Goal: Task Accomplishment & Management: Manage account settings

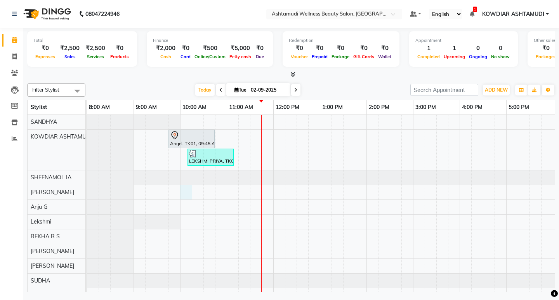
click at [185, 194] on div "Angel, TK01, 09:45 AM-10:45 AM, Hair Cut With Fringes LEKSHMI PRIYA, TK02, 10:1…" at bounding box center [390, 203] width 606 height 177
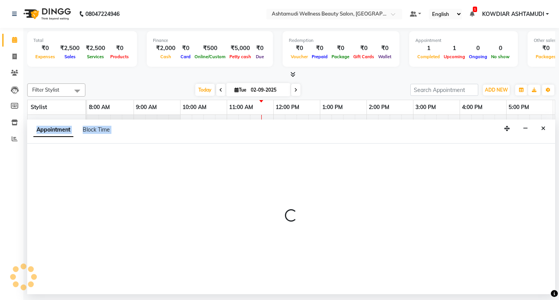
select select "42591"
select select "tentative"
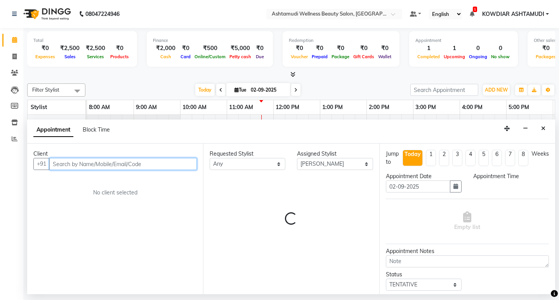
select select "600"
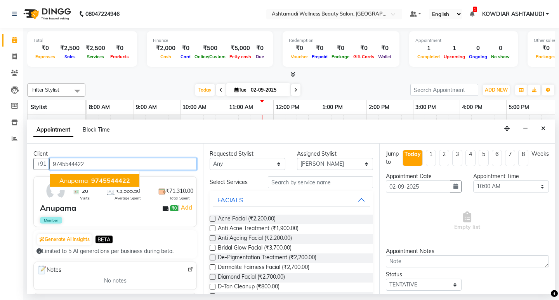
click at [83, 182] on span "Anupama" at bounding box center [73, 181] width 29 height 8
type input "9745544422"
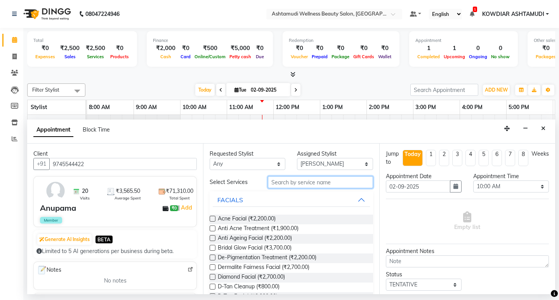
click at [291, 186] on input "text" at bounding box center [320, 182] width 105 height 12
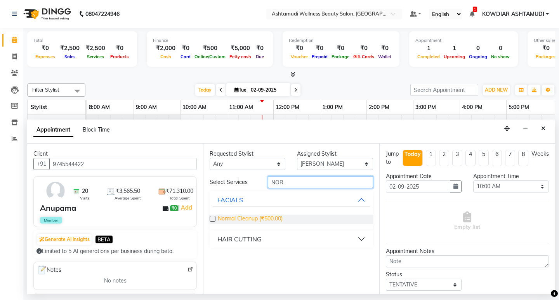
type input "NOR"
click at [255, 220] on span "Normal Cleanup (₹500.00)" at bounding box center [250, 220] width 65 height 10
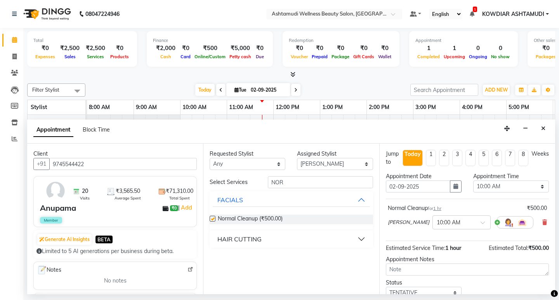
checkbox input "false"
click at [301, 186] on input "NOR" at bounding box center [320, 182] width 105 height 12
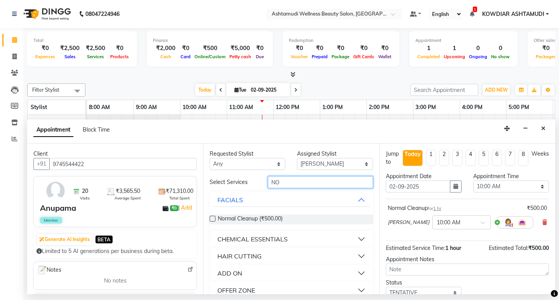
type input "N"
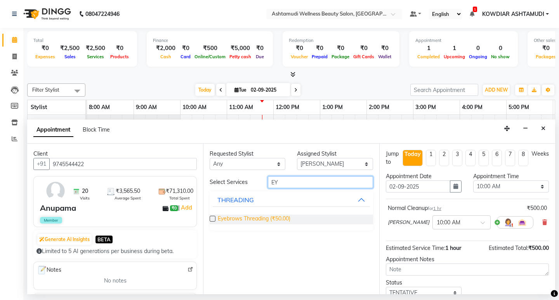
type input "EY"
click at [253, 219] on span "Eyebrows Threading (₹50.00)" at bounding box center [254, 220] width 73 height 10
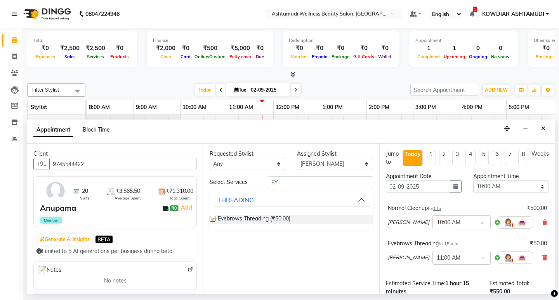
checkbox input "false"
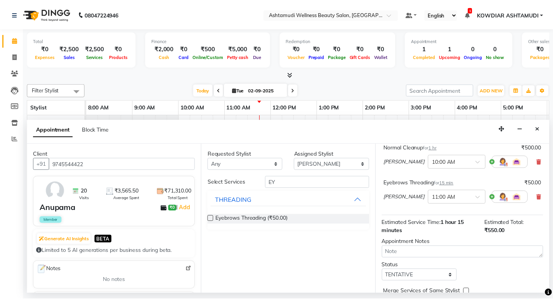
scroll to position [97, 0]
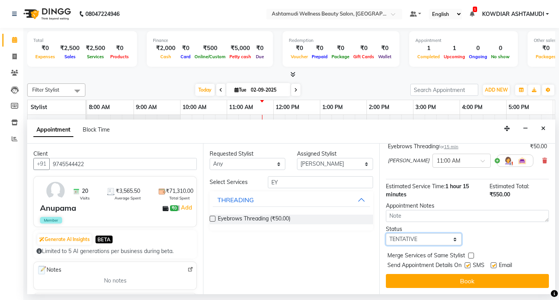
click at [431, 238] on select "Select TENTATIVE CONFIRM CHECK-IN UPCOMING" at bounding box center [424, 239] width 76 height 12
select select "check-in"
click at [386, 233] on select "Select TENTATIVE CONFIRM CHECK-IN UPCOMING" at bounding box center [424, 239] width 76 height 12
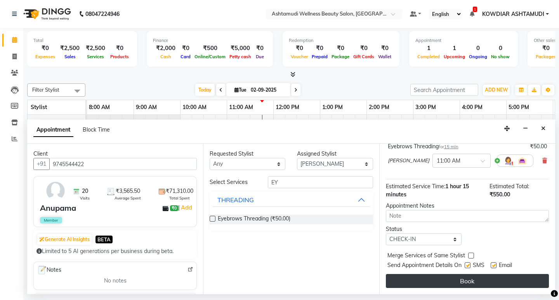
click at [416, 283] on button "Book" at bounding box center [467, 281] width 163 height 14
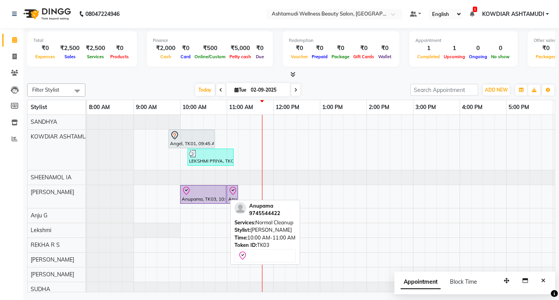
click at [215, 198] on div "Anupama, TK03, 10:00 AM-11:00 AM, Normal Cleanup" at bounding box center [203, 194] width 45 height 16
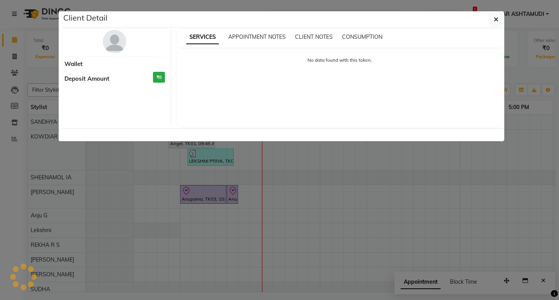
select select "8"
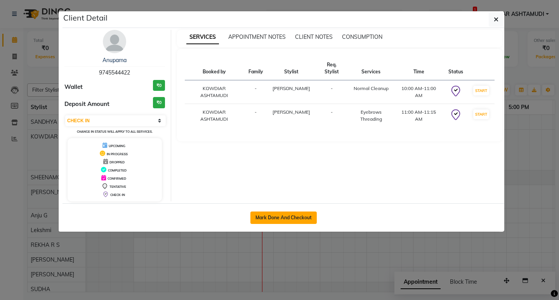
click at [271, 220] on button "Mark Done And Checkout" at bounding box center [283, 218] width 66 height 12
select select "service"
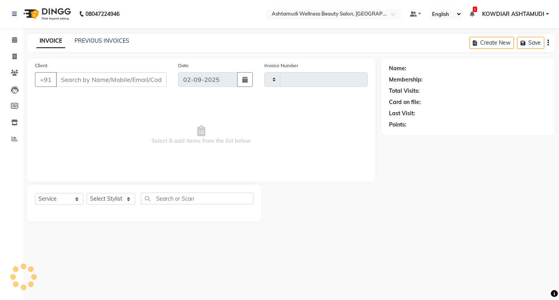
type input "2184"
select select "4668"
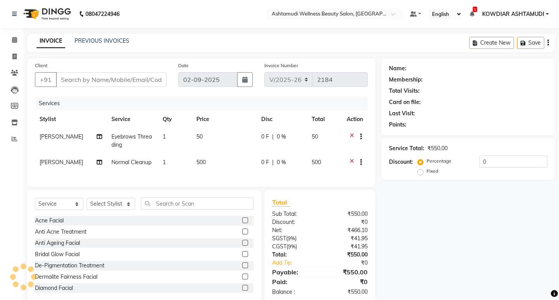
type input "9745544422"
select select "42591"
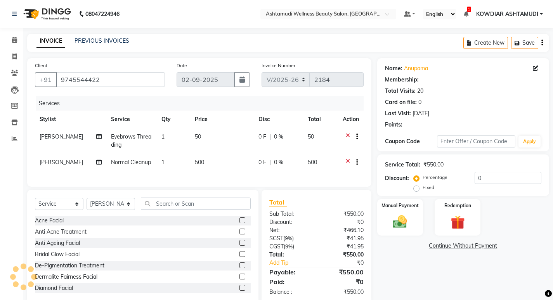
select select "1: Object"
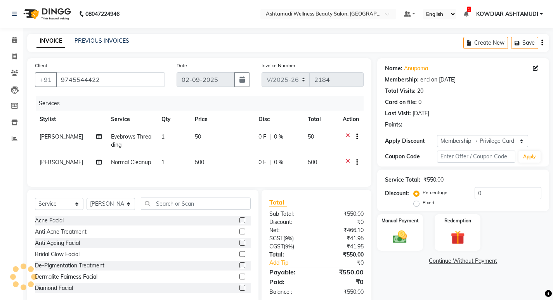
type input "15"
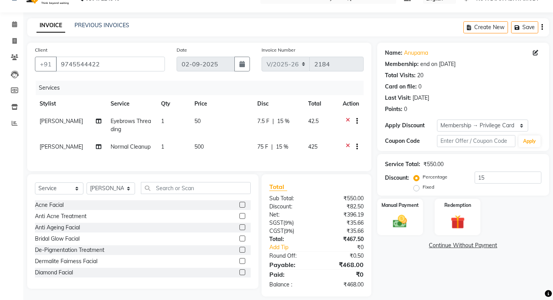
scroll to position [30, 0]
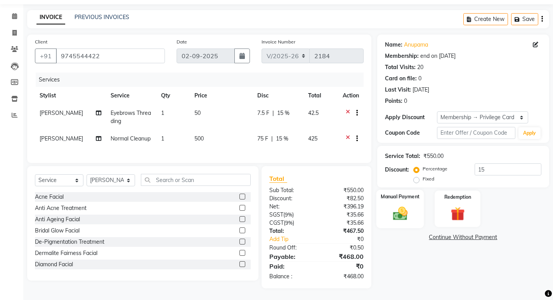
click at [398, 193] on label "Manual Payment" at bounding box center [400, 196] width 39 height 7
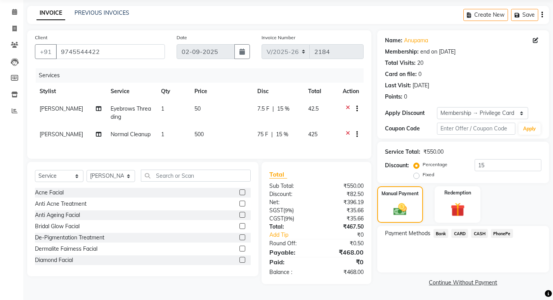
click at [499, 231] on span "PhonePe" at bounding box center [502, 233] width 22 height 9
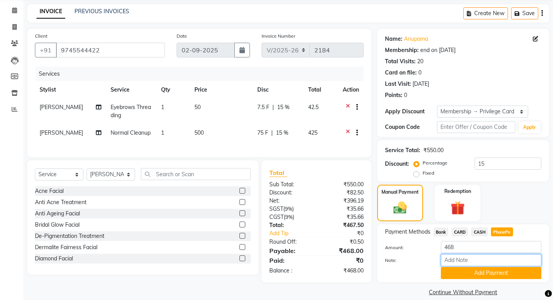
click at [481, 264] on input "Note:" at bounding box center [491, 260] width 101 height 12
type input "REKHA"
click at [498, 273] on button "Add Payment" at bounding box center [491, 273] width 101 height 12
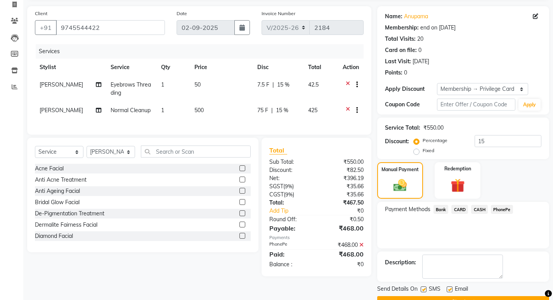
scroll to position [72, 0]
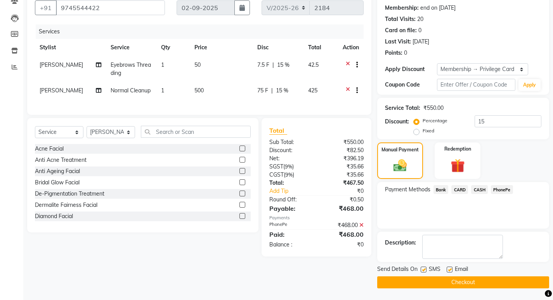
click at [466, 283] on button "Checkout" at bounding box center [463, 282] width 172 height 12
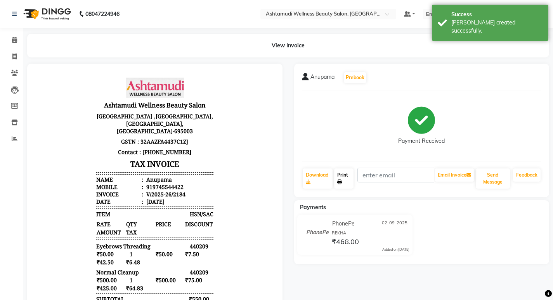
click at [344, 181] on link "Print" at bounding box center [343, 179] width 19 height 20
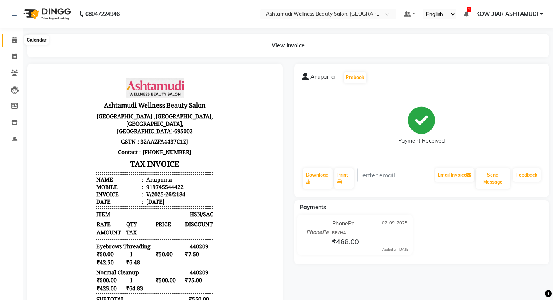
click at [14, 38] on icon at bounding box center [14, 40] width 5 height 6
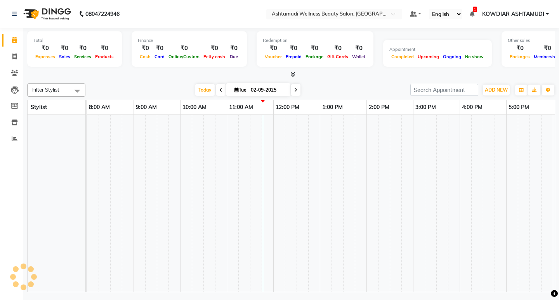
scroll to position [0, 138]
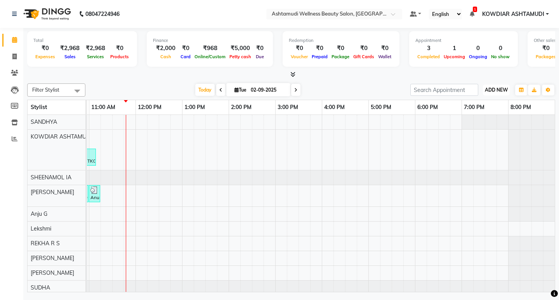
click at [502, 94] on button "ADD NEW Toggle Dropdown" at bounding box center [496, 90] width 27 height 11
click at [473, 122] on link "Add Expense" at bounding box center [478, 125] width 61 height 10
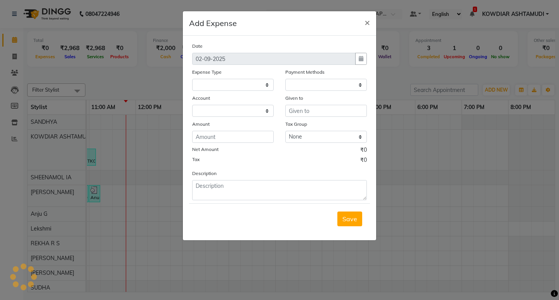
select select
select select "1"
select select "3500"
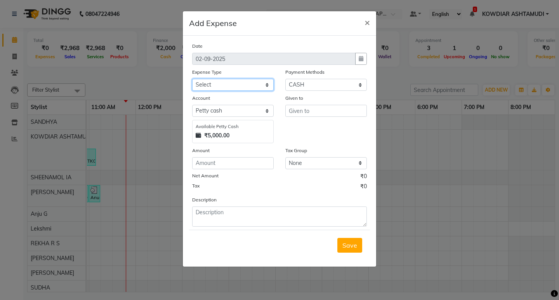
click at [243, 85] on select "Select ACCOMODATION EXPENSES ADVERTISEMENT SALES PROMOTIONAL EXPENSES Bonus BRI…" at bounding box center [233, 85] width 82 height 12
select select "6236"
click at [192, 79] on select "Select ACCOMODATION EXPENSES ADVERTISEMENT SALES PROMOTIONAL EXPENSES Bonus BRI…" at bounding box center [233, 85] width 82 height 12
click at [367, 23] on span "×" at bounding box center [367, 22] width 5 height 12
